Goal: Task Accomplishment & Management: Manage account settings

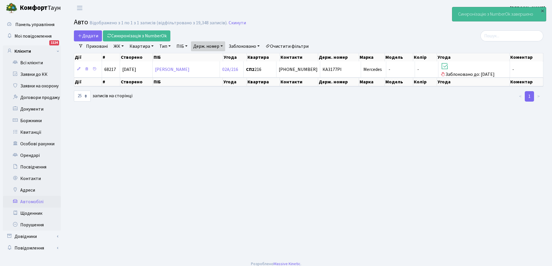
select select "25"
click at [34, 62] on link "Всі клієнти" at bounding box center [32, 63] width 58 height 12
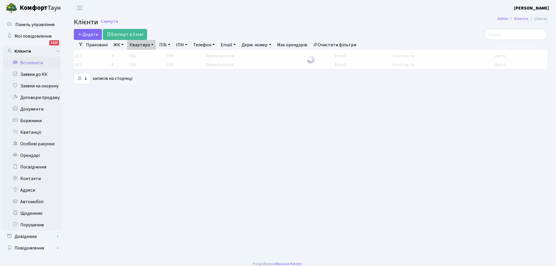
select select "25"
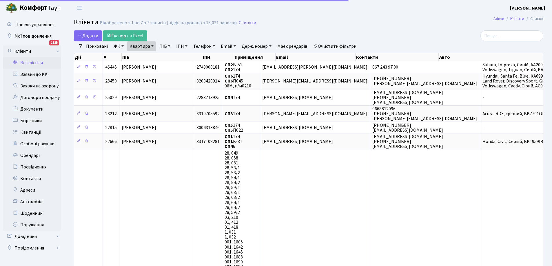
click at [145, 45] on link "Квартира" at bounding box center [141, 46] width 29 height 10
type input "4"
type input "263"
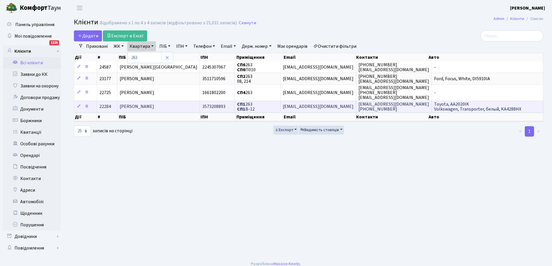
click at [154, 108] on span "Джндоян Борис Авдойович" at bounding box center [137, 107] width 34 height 6
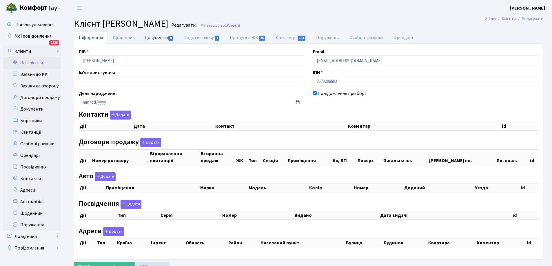
checkbox input "true"
select select "25"
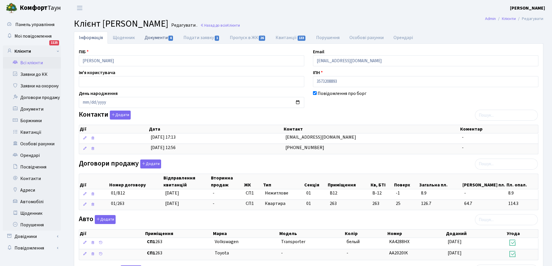
click at [154, 38] on link "Документи 4" at bounding box center [159, 38] width 39 height 12
select select "25"
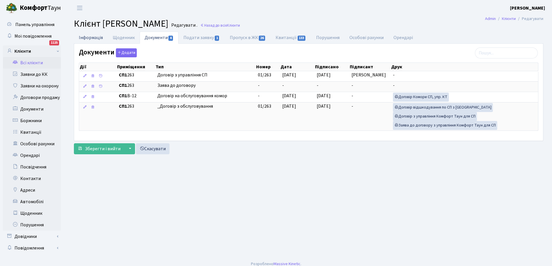
click at [87, 36] on link "Інформація" at bounding box center [91, 38] width 34 height 12
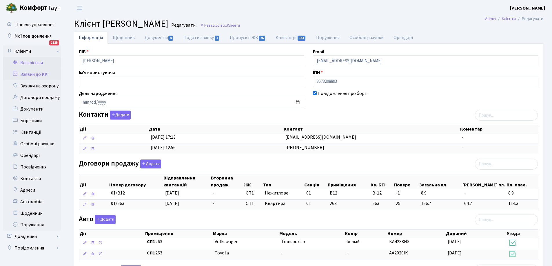
click at [34, 74] on link "Заявки до КК" at bounding box center [32, 75] width 58 height 12
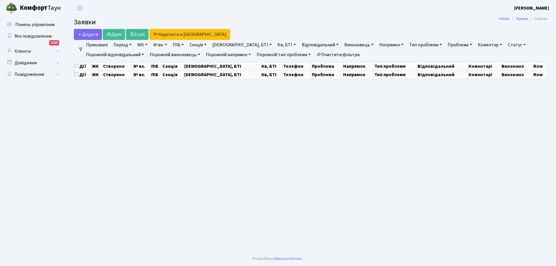
select select "25"
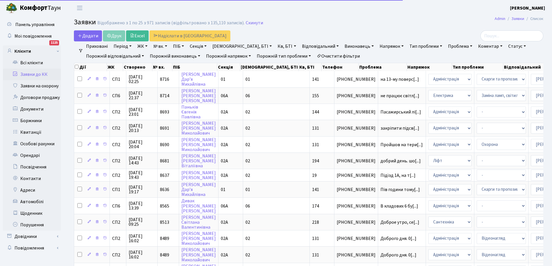
click at [275, 46] on link "Кв, БТІ" at bounding box center [286, 46] width 23 height 10
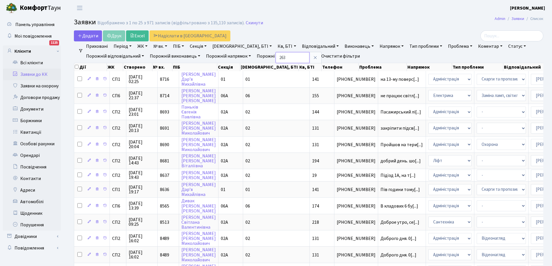
type input "263"
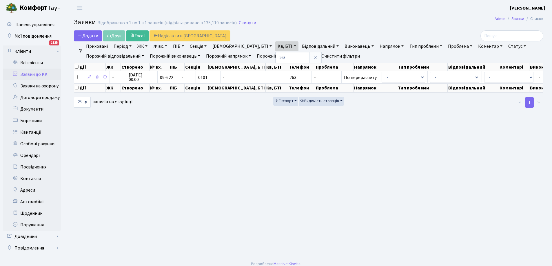
click at [506, 45] on link "Статус" at bounding box center [517, 46] width 22 height 10
click at [506, 74] on link "Виконано" at bounding box center [529, 72] width 46 height 9
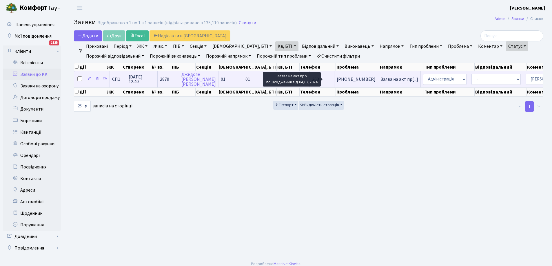
click at [380, 79] on span "Заява на акт пр[...]" at bounding box center [399, 79] width 38 height 6
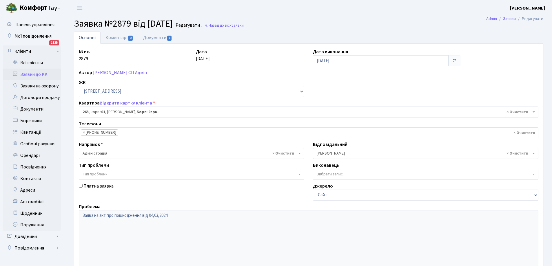
select select "20188"
click at [150, 37] on link "Документи 1" at bounding box center [157, 38] width 39 height 12
select select "25"
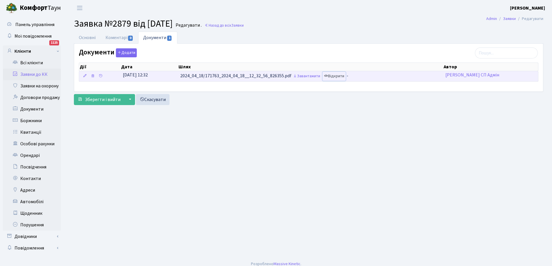
click at [343, 78] on link "Відкрити" at bounding box center [333, 76] width 23 height 9
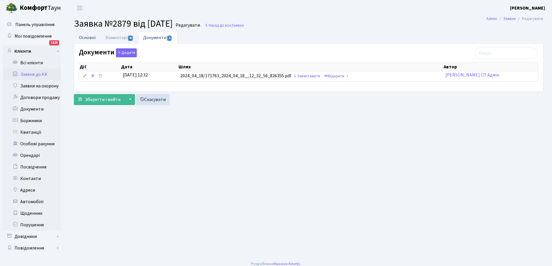
click at [91, 37] on link "Основні" at bounding box center [87, 38] width 27 height 12
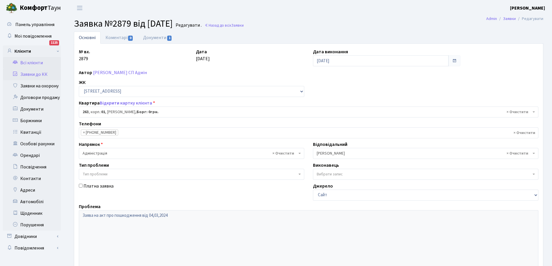
click at [34, 63] on link "Всі клієнти" at bounding box center [32, 63] width 58 height 12
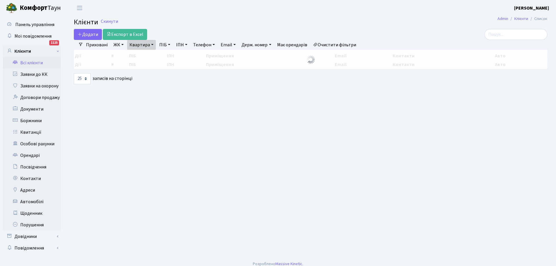
select select "25"
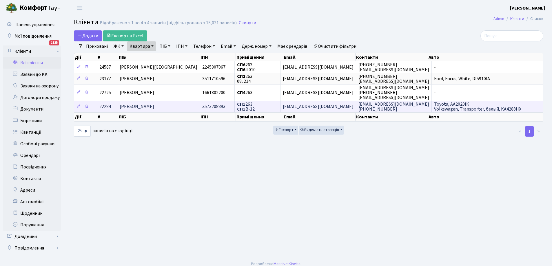
click at [311, 106] on span "[EMAIL_ADDRESS][DOMAIN_NAME]" at bounding box center [318, 107] width 71 height 6
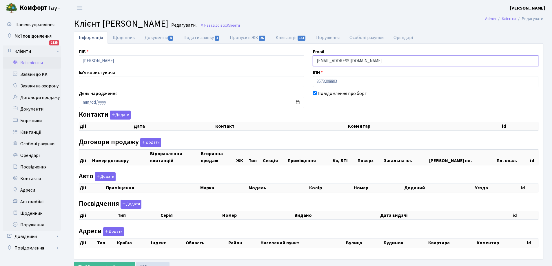
checkbox input "true"
select select "25"
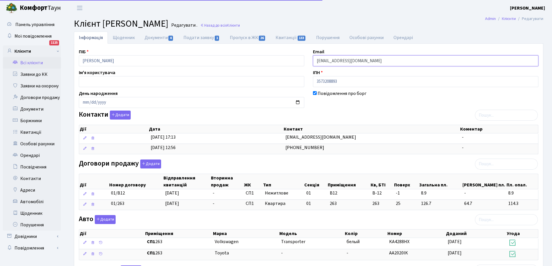
drag, startPoint x: 316, startPoint y: 61, endPoint x: 361, endPoint y: 65, distance: 45.1
click at [361, 65] on input "[EMAIL_ADDRESS][DOMAIN_NAME]" at bounding box center [425, 60] width 225 height 11
drag, startPoint x: 315, startPoint y: 62, endPoint x: 361, endPoint y: 59, distance: 45.2
click at [361, 59] on input "[EMAIL_ADDRESS][DOMAIN_NAME]" at bounding box center [425, 60] width 225 height 11
